Goal: Transaction & Acquisition: Download file/media

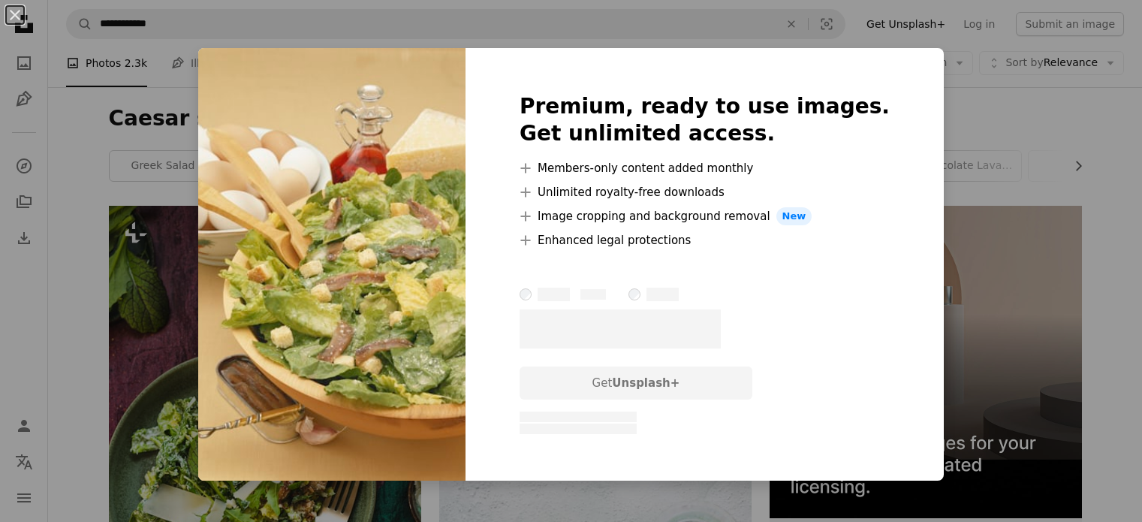
scroll to position [1713, 0]
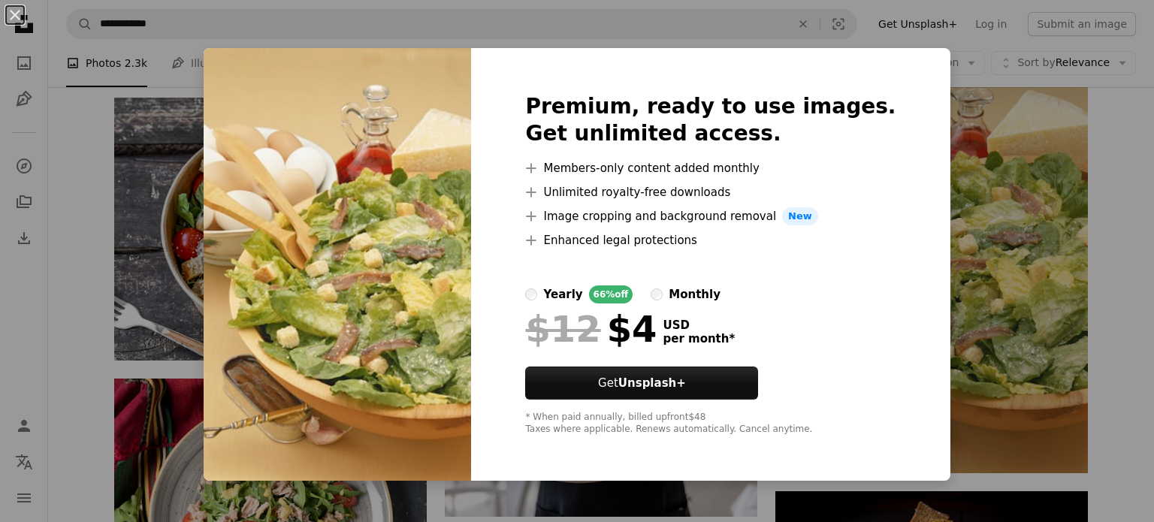
click at [995, 387] on div "An X shape Premium, ready to use images. Get unlimited access. A plus sign Memb…" at bounding box center [577, 261] width 1154 height 522
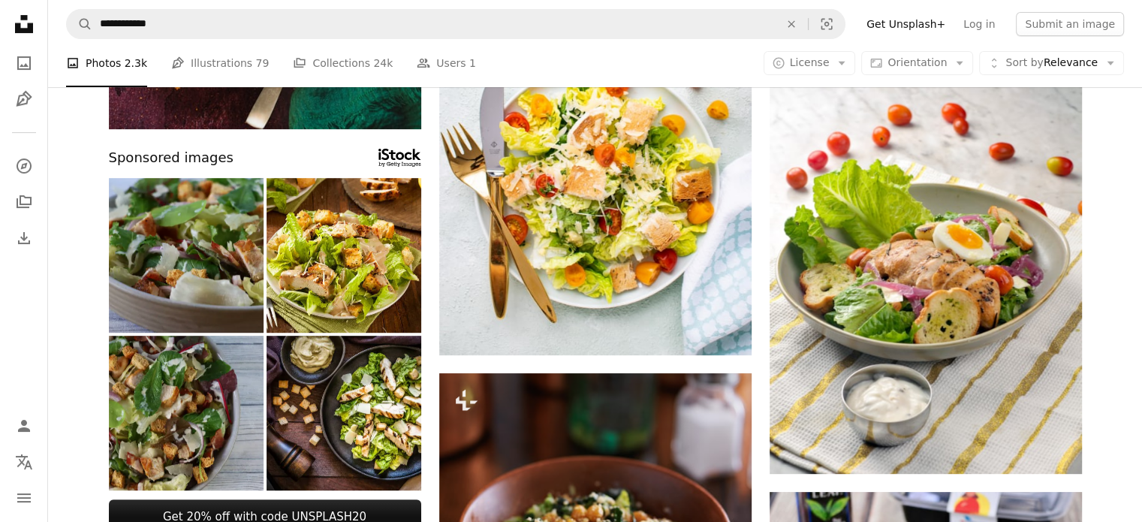
scroll to position [518, 0]
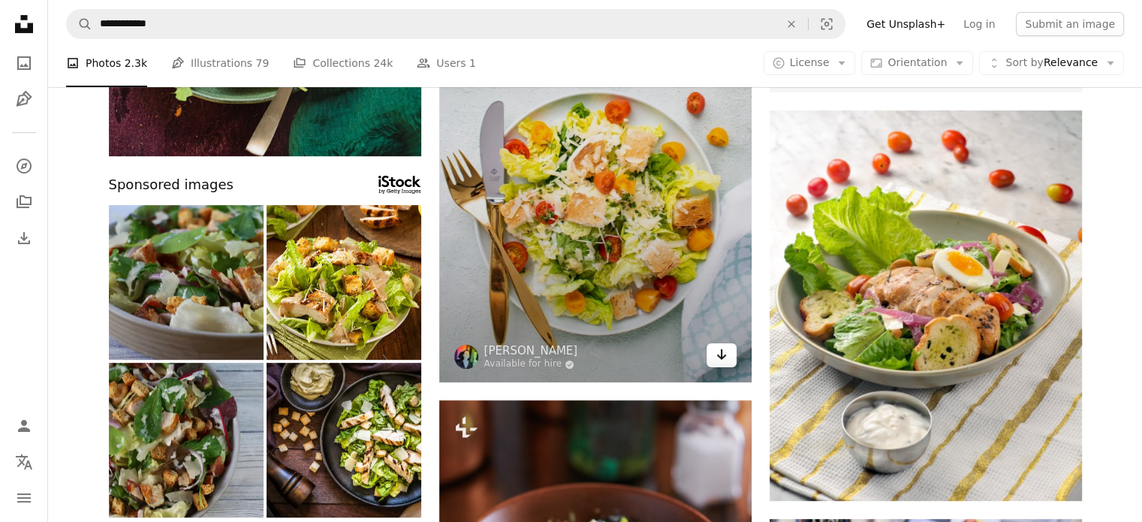
click at [723, 347] on icon "Arrow pointing down" at bounding box center [722, 355] width 12 height 18
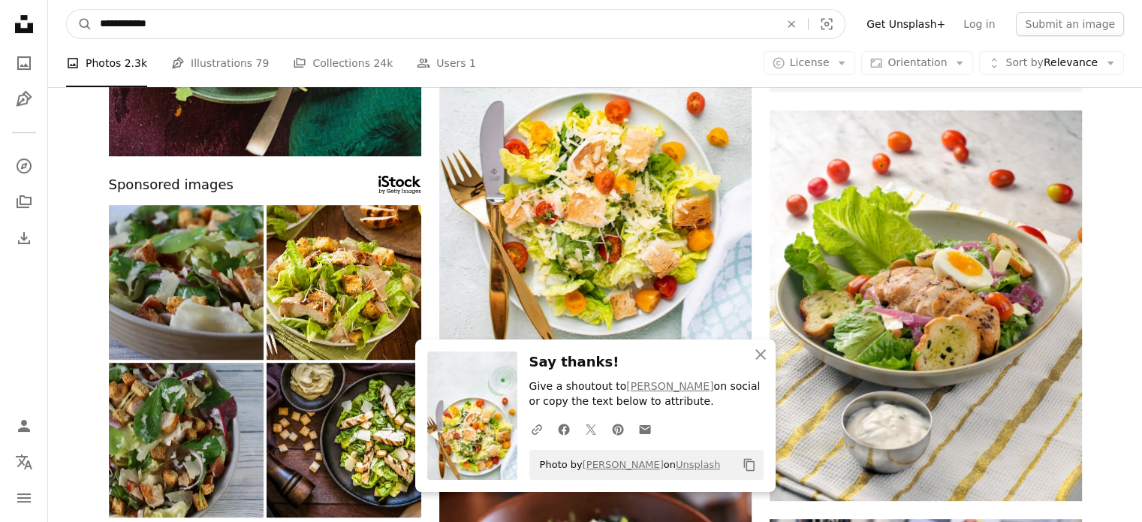
drag, startPoint x: 196, startPoint y: 27, endPoint x: 44, endPoint y: 23, distance: 151.8
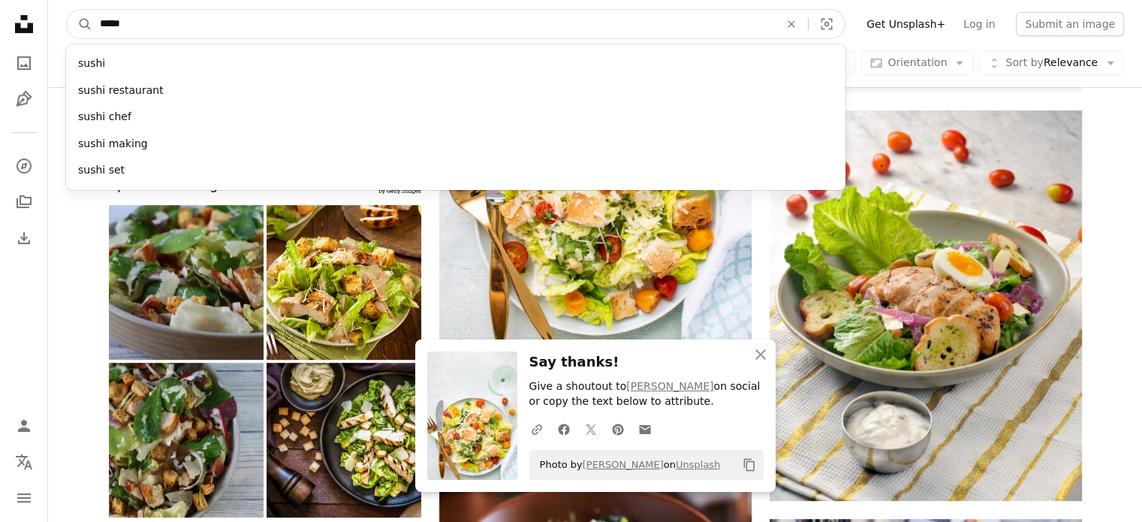
type input "*****"
click at [67, 10] on button "A magnifying glass" at bounding box center [80, 24] width 26 height 29
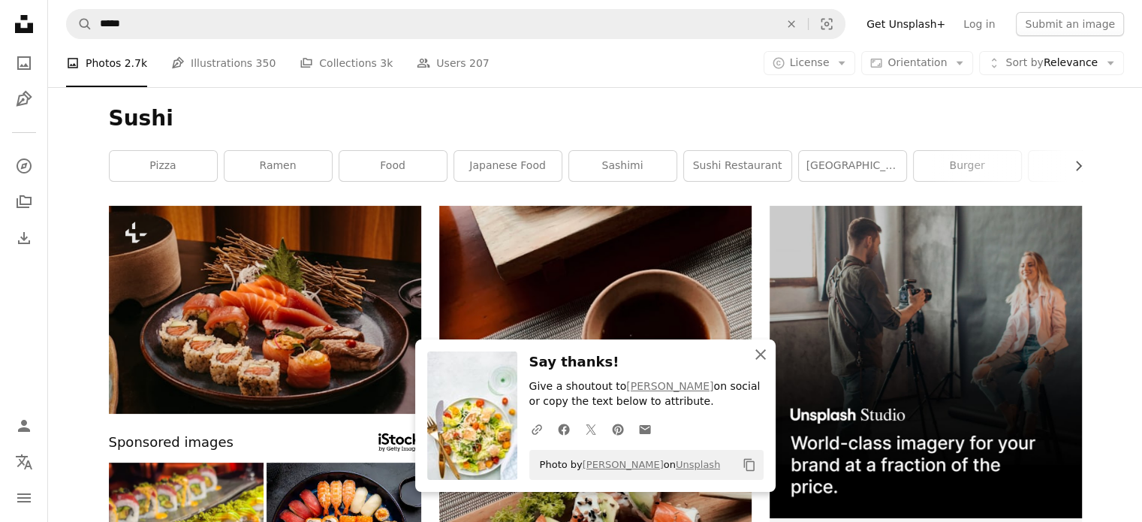
click at [769, 357] on icon "An X shape" at bounding box center [761, 355] width 18 height 18
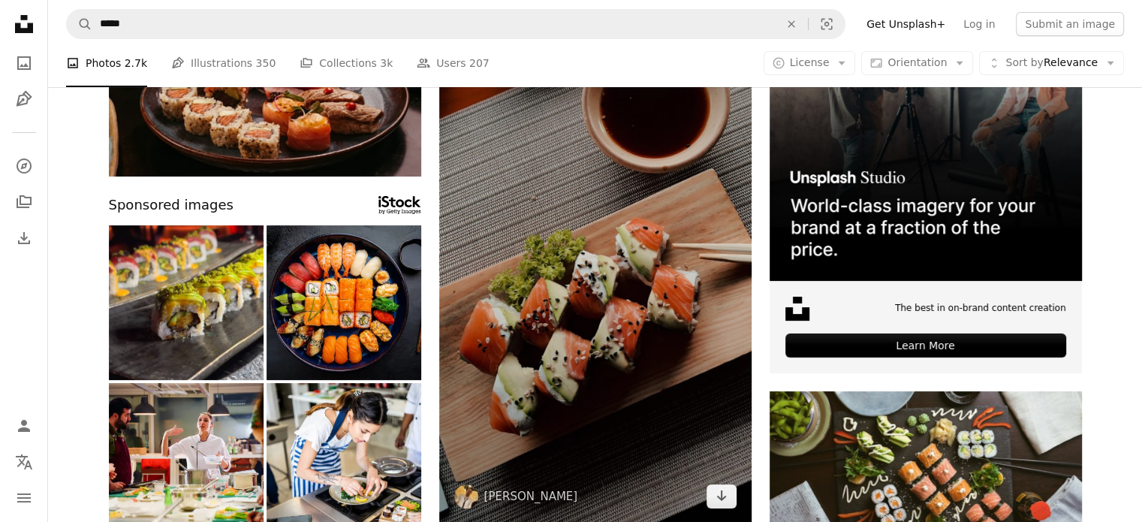
scroll to position [237, 0]
click at [723, 503] on icon "Arrow pointing down" at bounding box center [722, 496] width 12 height 18
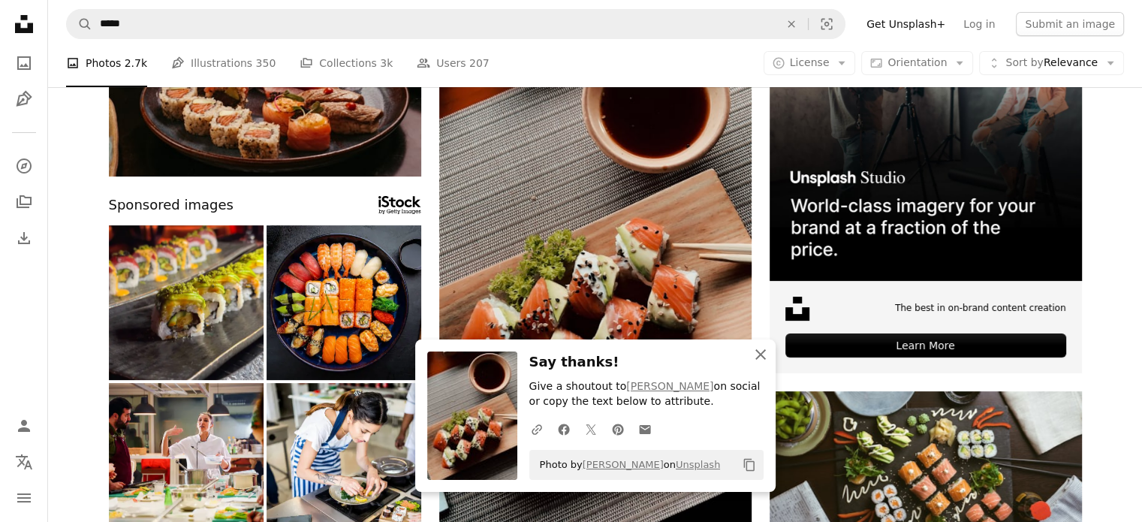
click at [765, 347] on icon "An X shape" at bounding box center [761, 355] width 18 height 18
